Goal: Find specific page/section: Find specific page/section

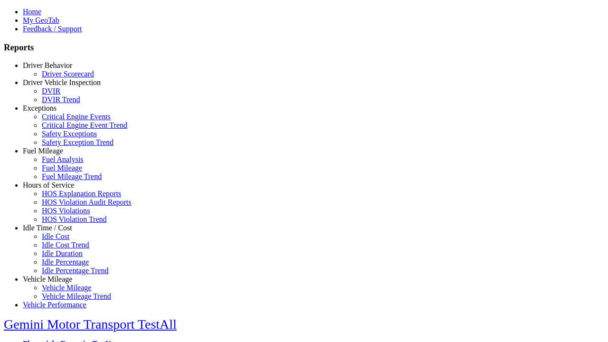
click at [55, 275] on link "Vehicle Mileage" at bounding box center [47, 279] width 49 height 8
click at [62, 300] on link "Vehicle Mileage Trend" at bounding box center [76, 296] width 69 height 8
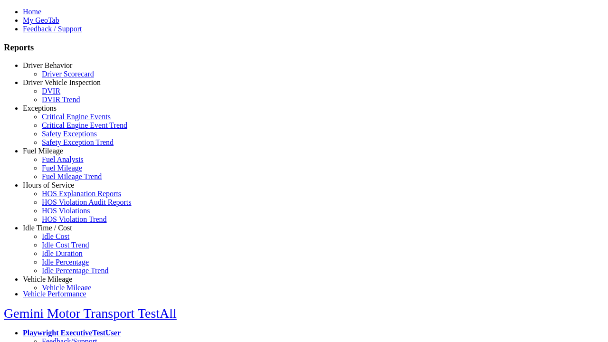
select select "**********"
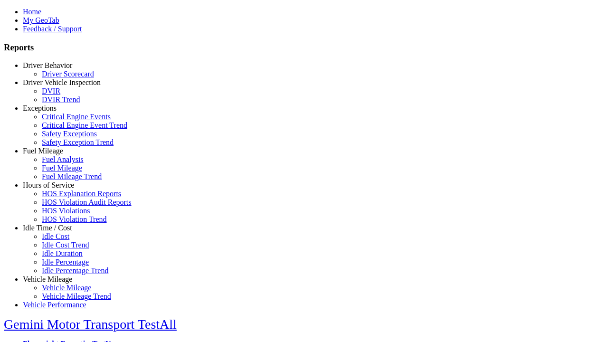
type input "**********"
